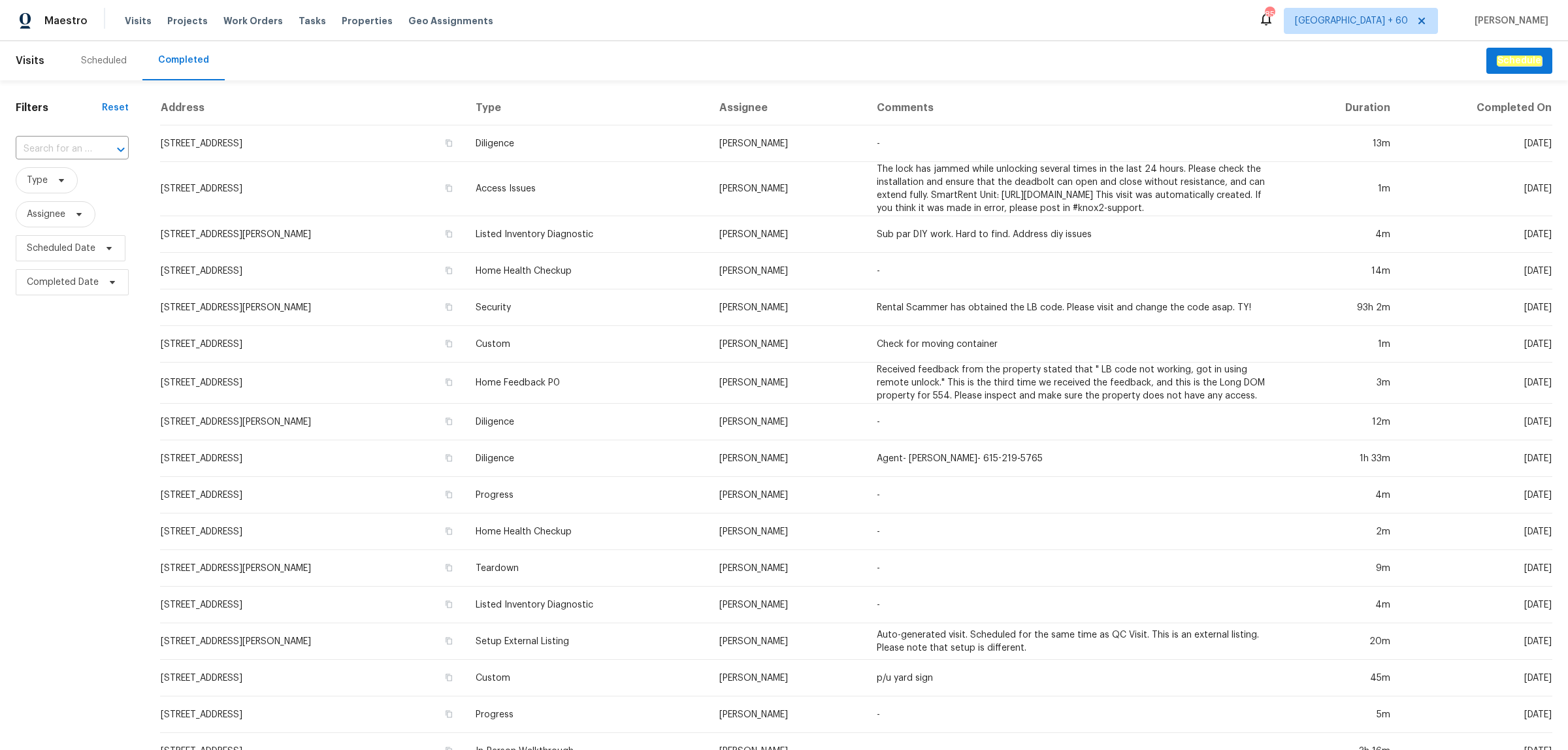
click at [66, 147] on input "text" at bounding box center [54, 149] width 77 height 20
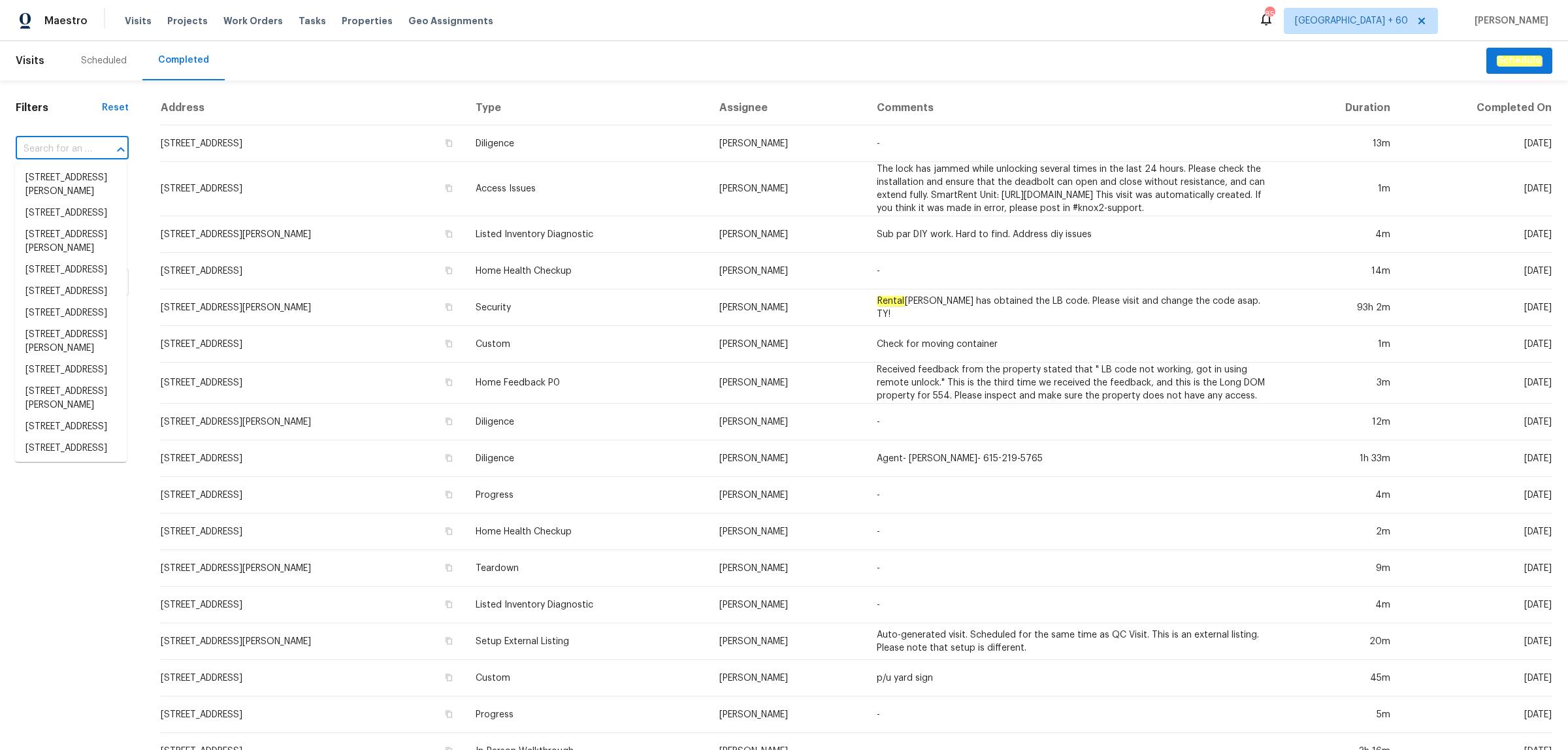
paste input "[STREET_ADDRESS]"
type input "[STREET_ADDRESS]"
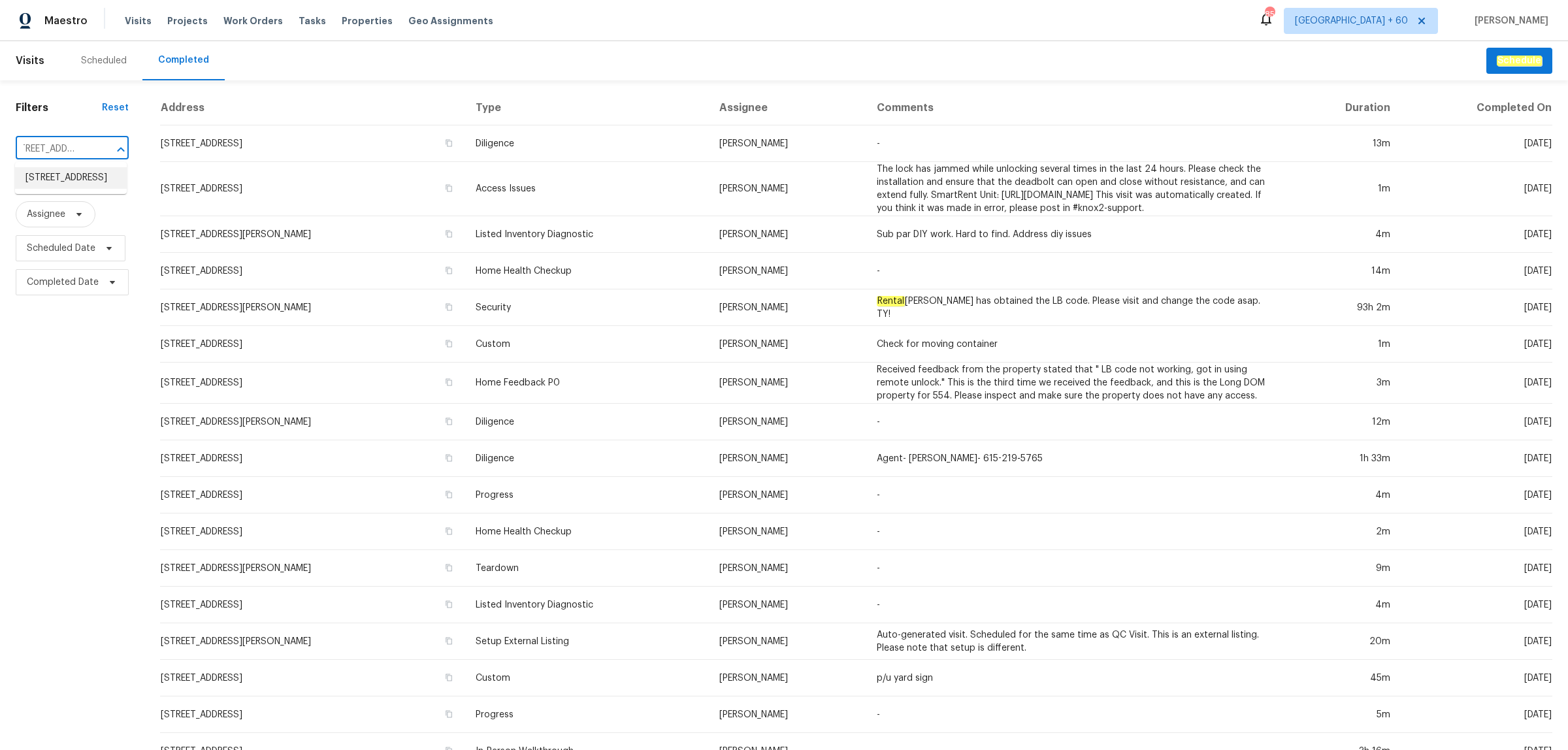
click at [57, 181] on li "[STREET_ADDRESS]" at bounding box center [70, 178] width 112 height 21
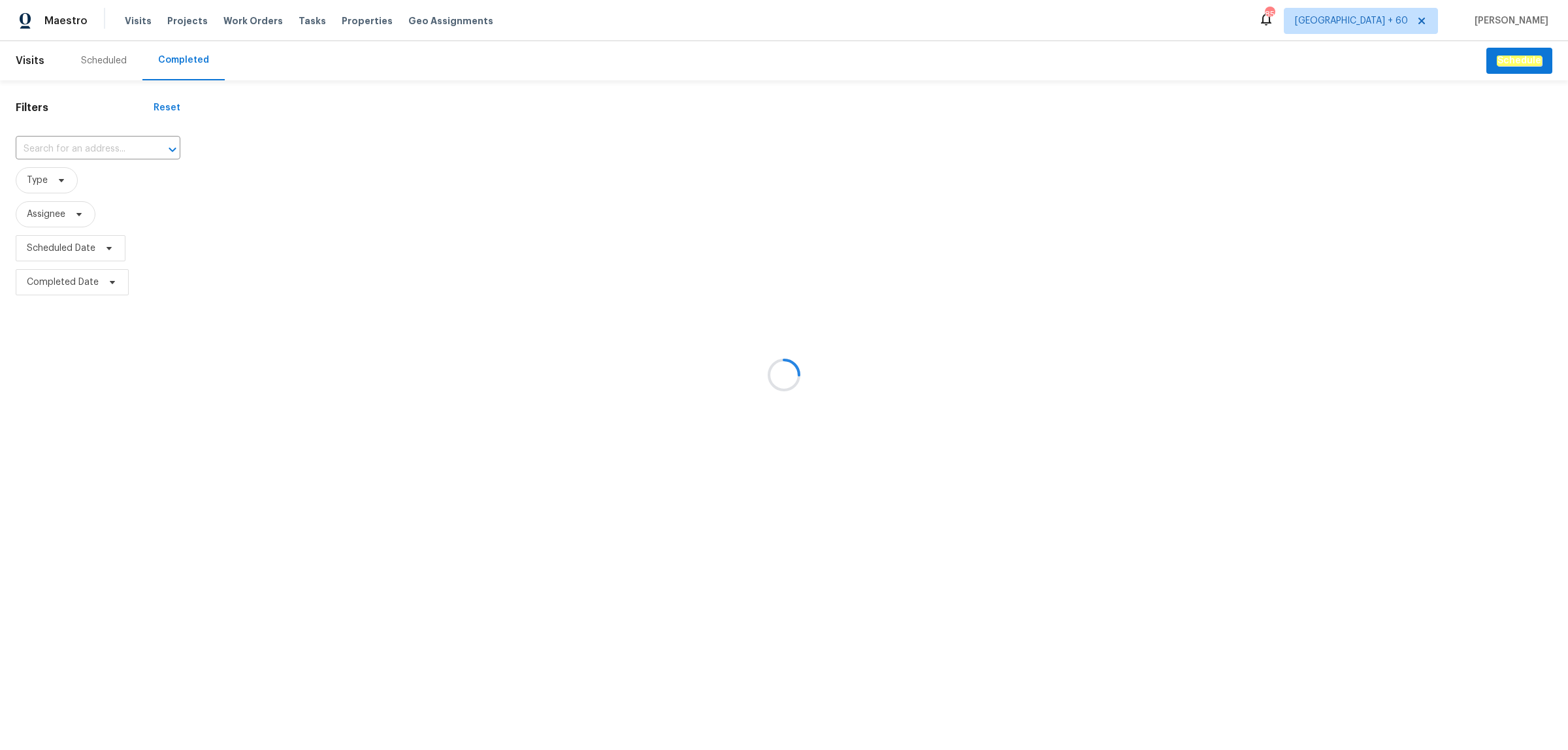
type input "[STREET_ADDRESS]"
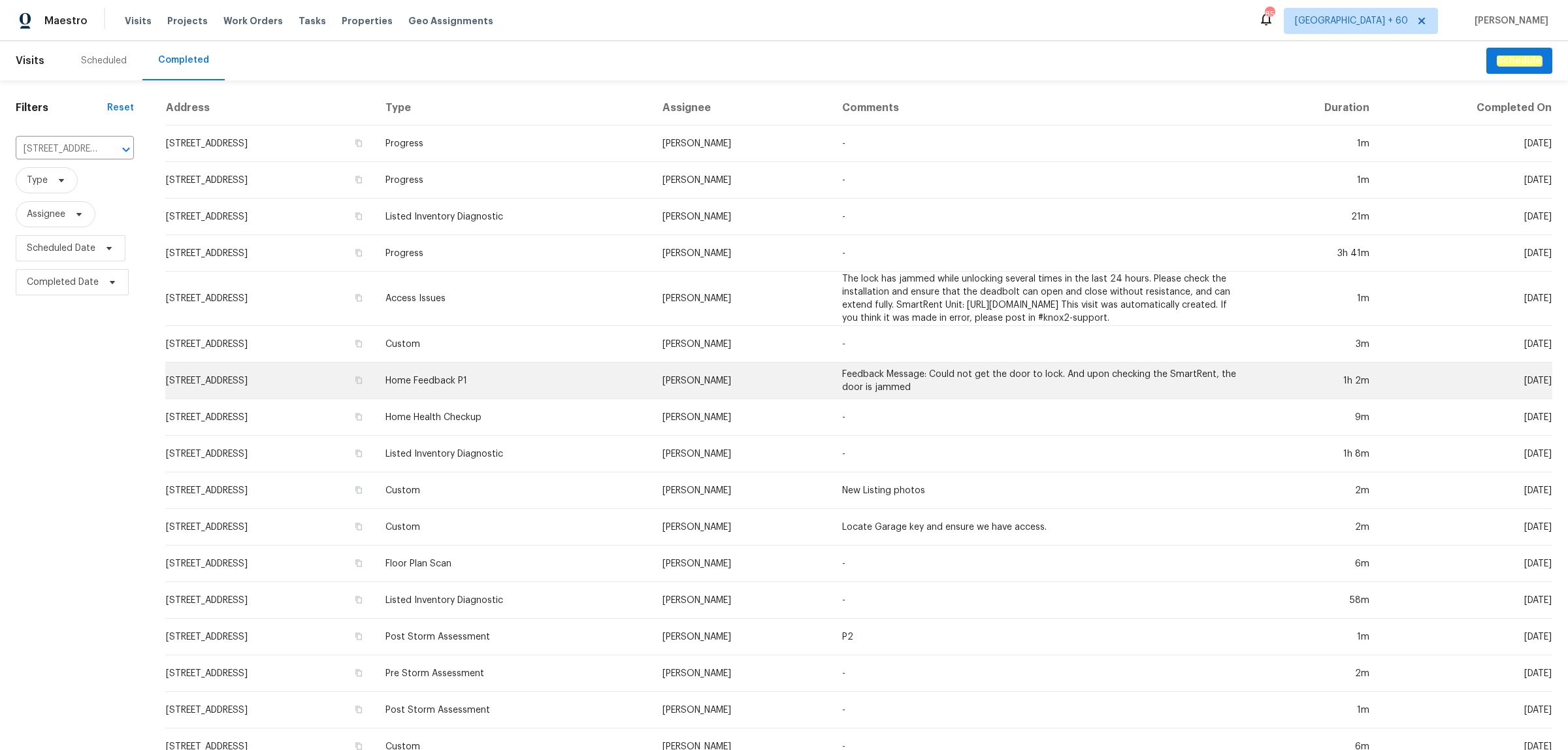
scroll to position [185, 0]
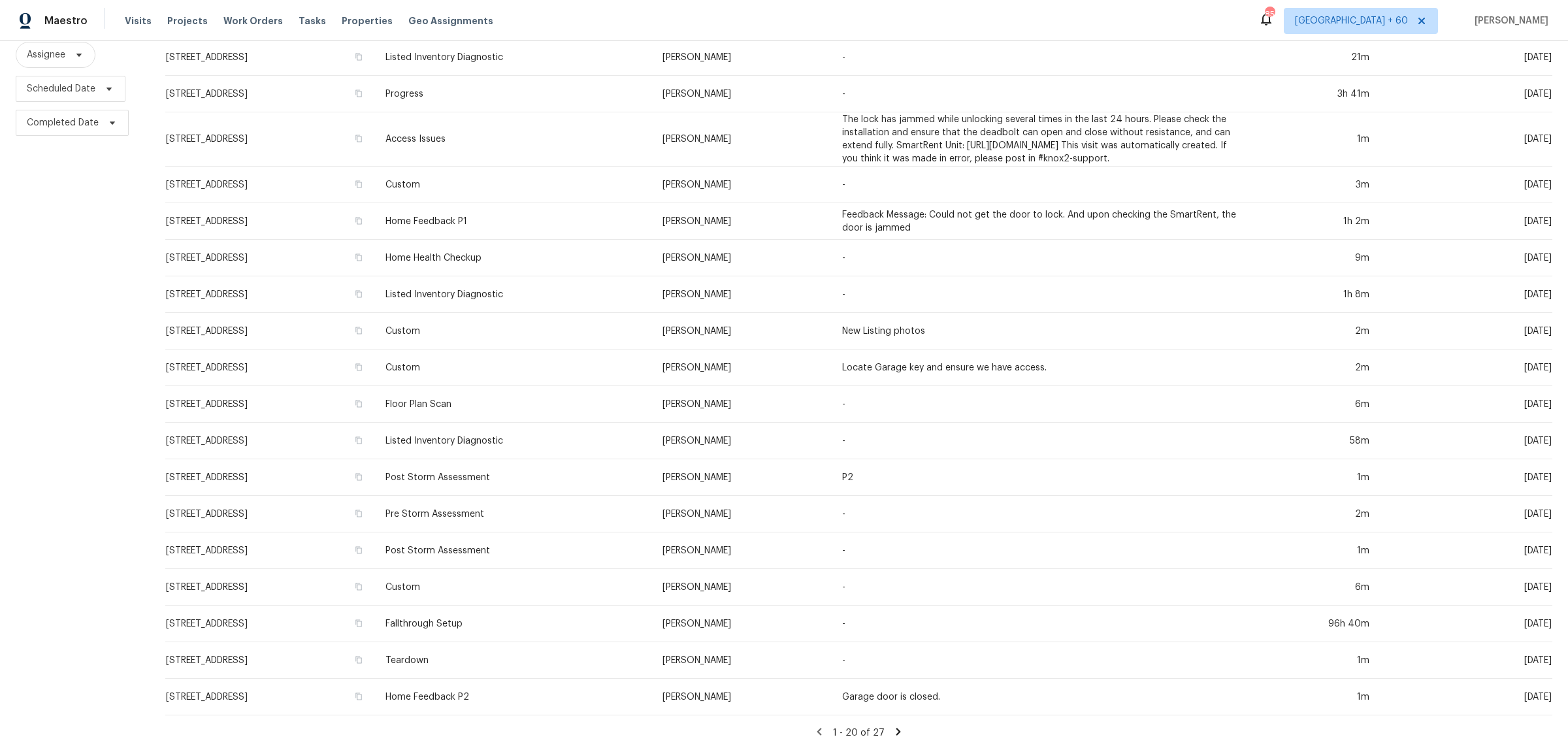
click at [892, 726] on icon at bounding box center [898, 731] width 11 height 11
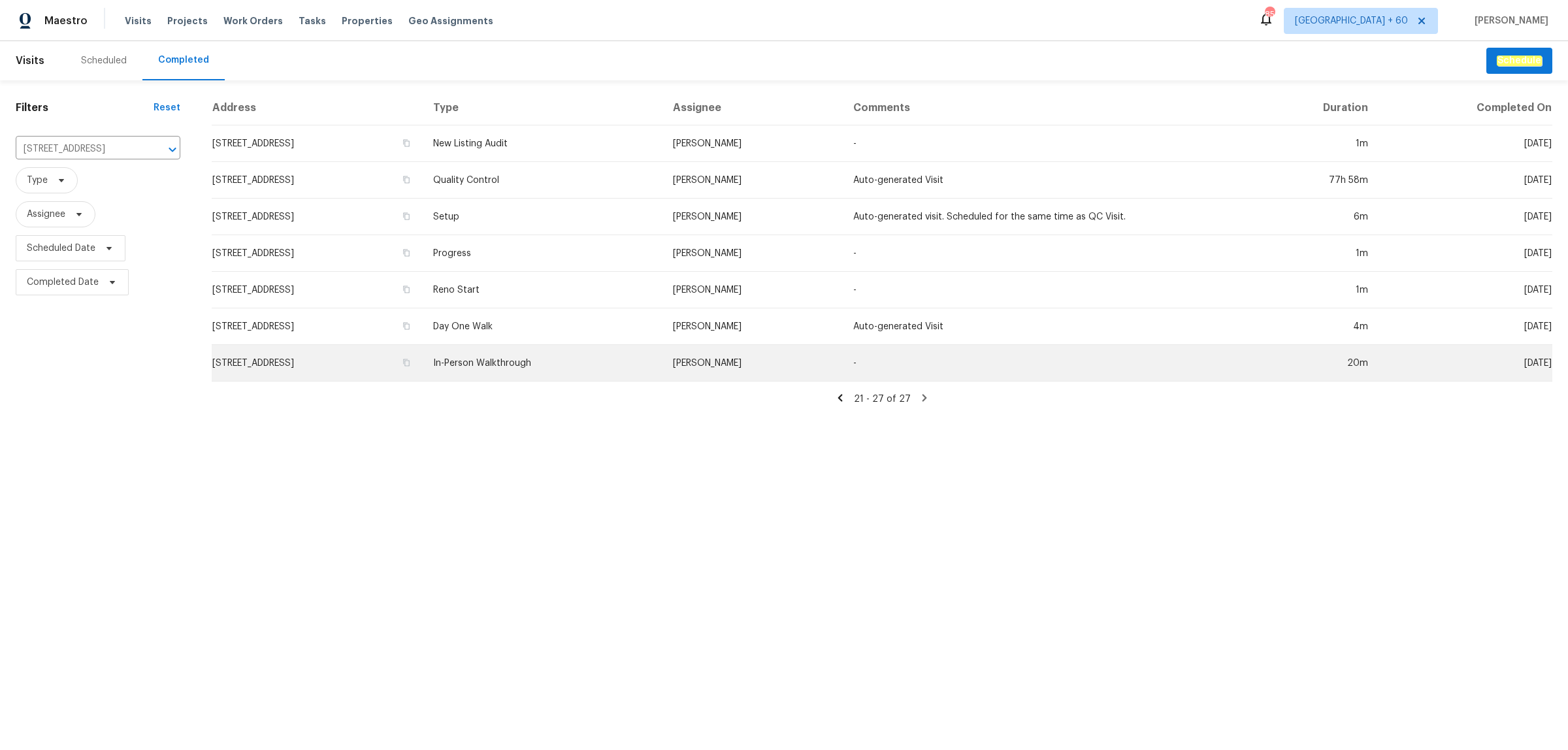
click at [640, 368] on td "In-Person Walkthrough" at bounding box center [542, 363] width 240 height 37
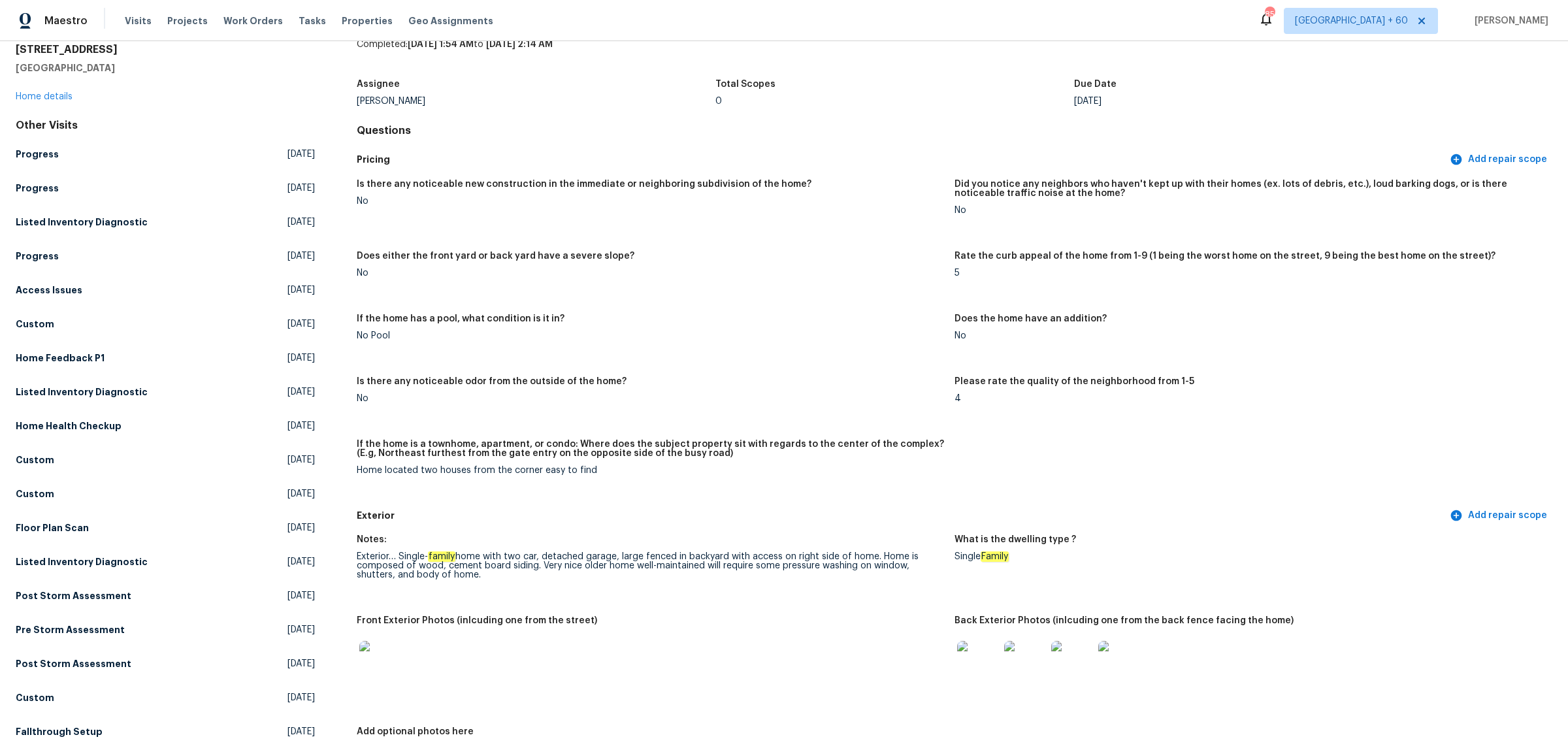
scroll to position [82, 0]
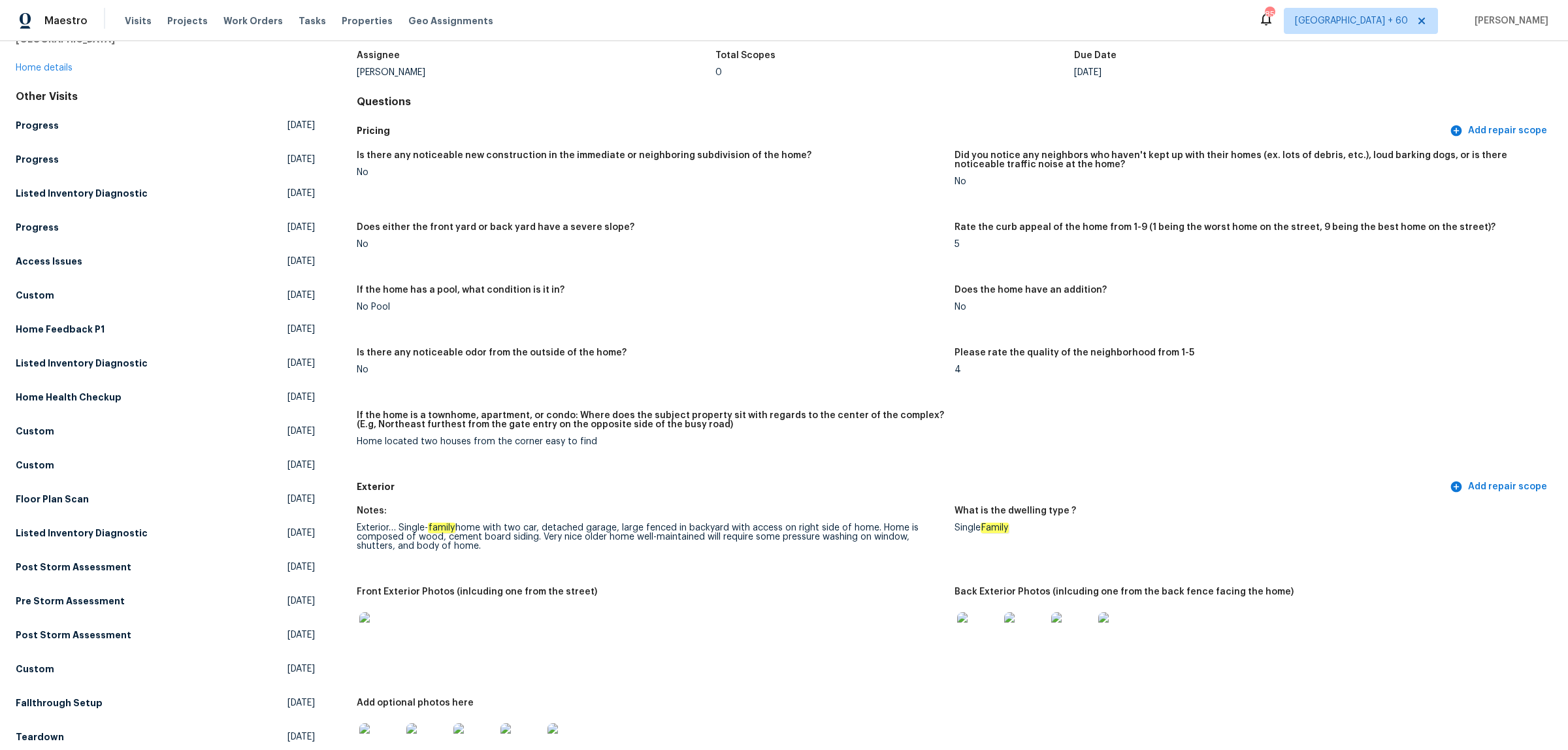
click at [957, 617] on img at bounding box center [978, 633] width 42 height 42
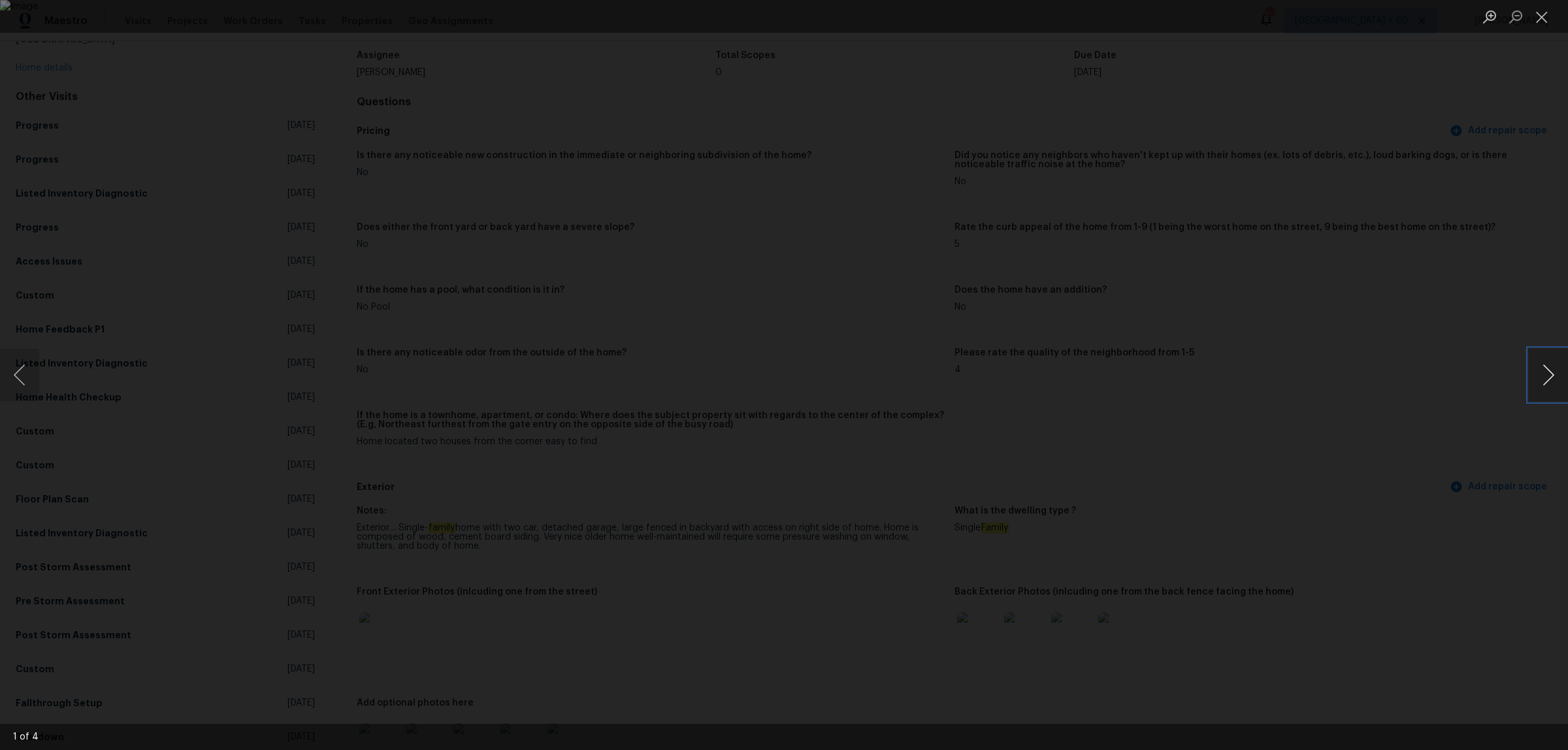
click at [1549, 384] on button "Next image" at bounding box center [1548, 375] width 39 height 52
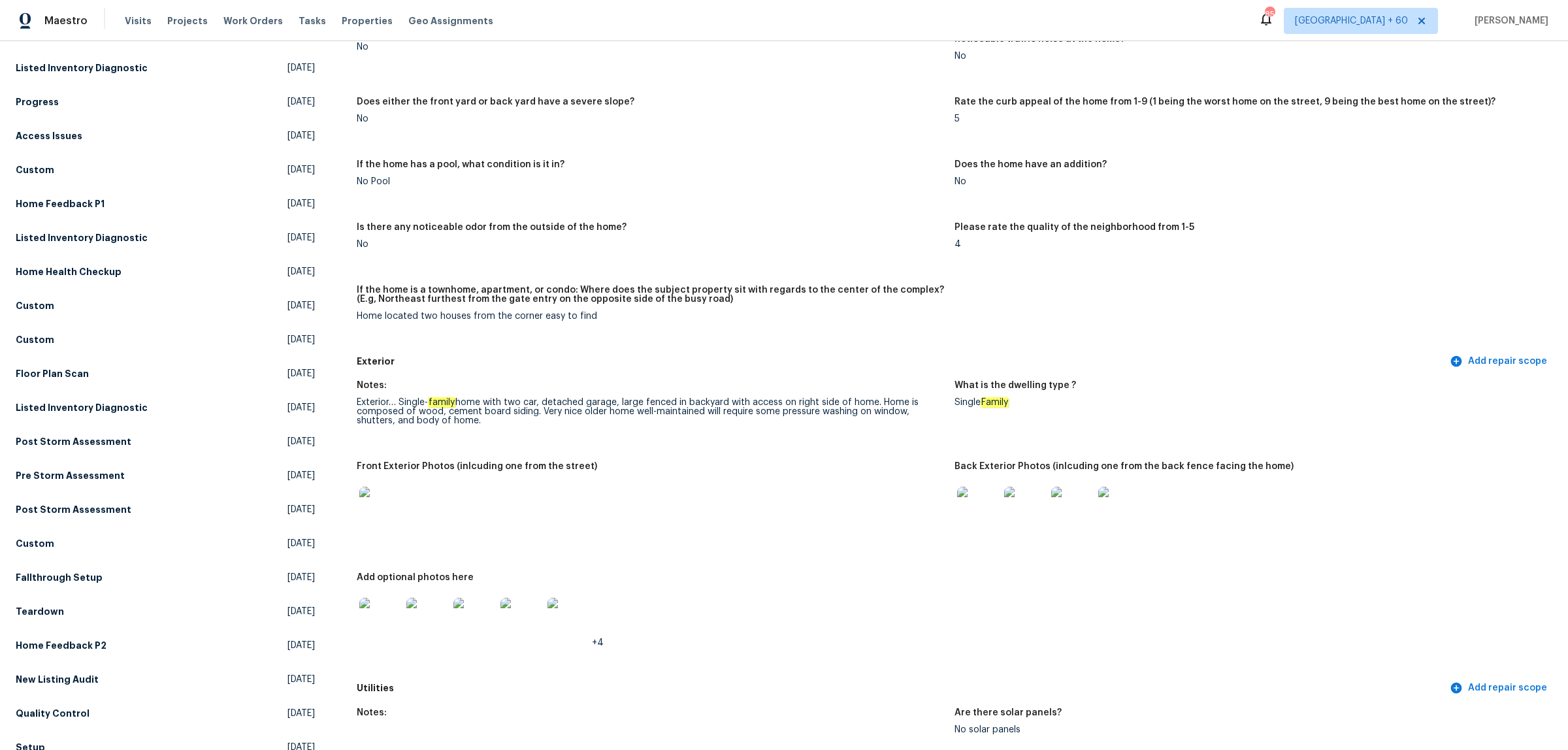
scroll to position [245, 0]
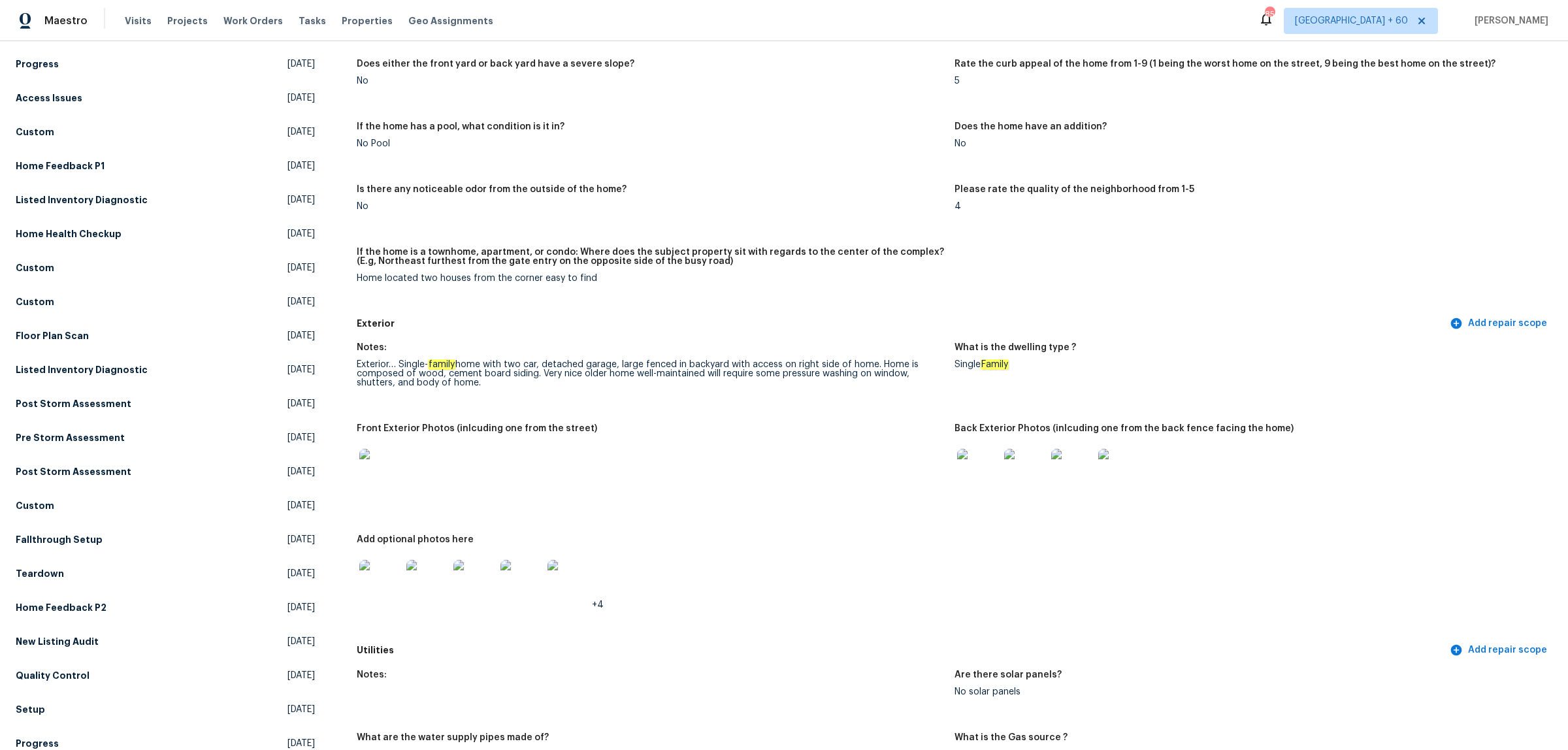
click at [975, 464] on img at bounding box center [978, 469] width 42 height 42
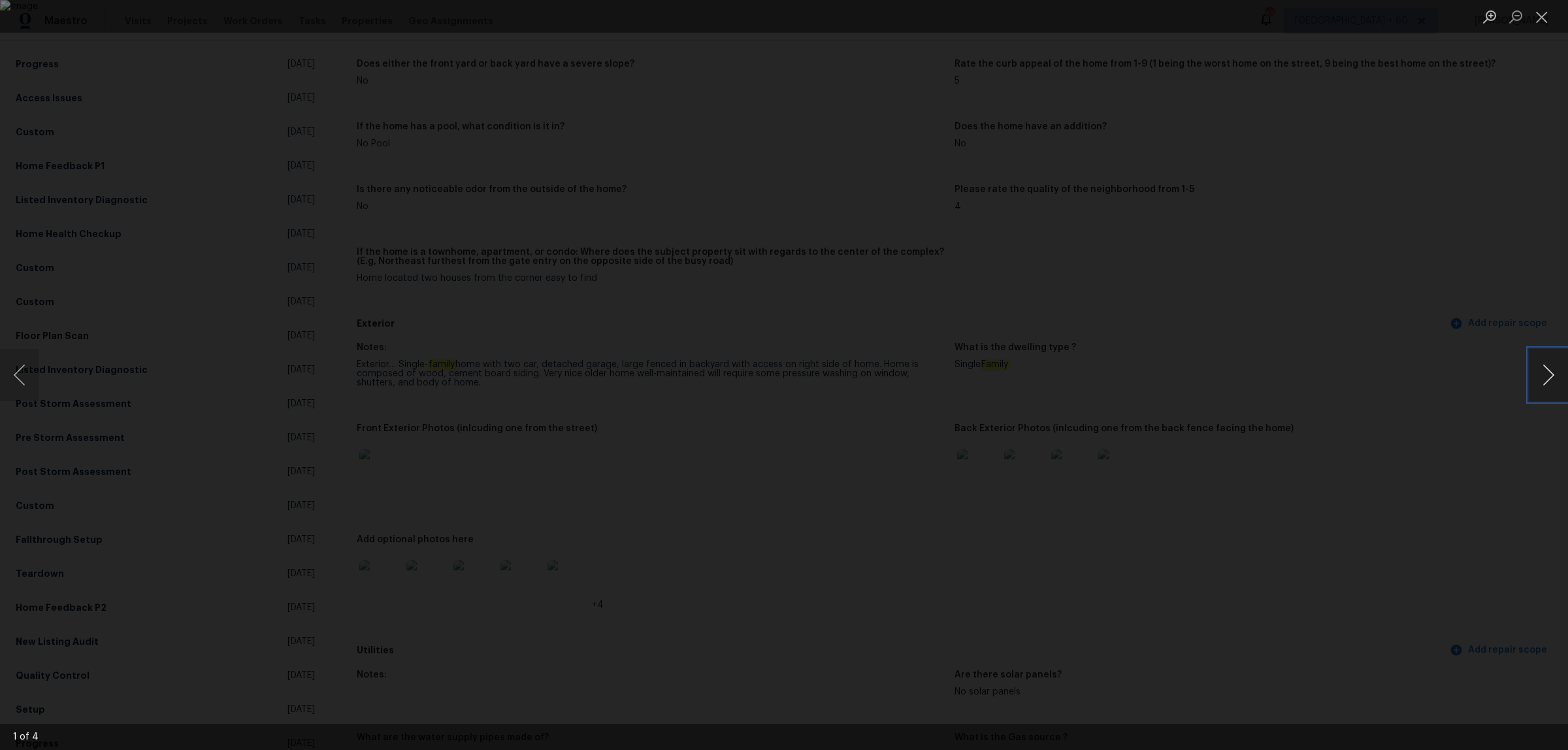
click at [1539, 374] on button "Next image" at bounding box center [1548, 375] width 39 height 52
click at [15, 369] on button "Previous image" at bounding box center [20, 375] width 39 height 52
drag, startPoint x: 15, startPoint y: 369, endPoint x: -116, endPoint y: 488, distance: 177.0
